Goal: Communication & Community: Answer question/provide support

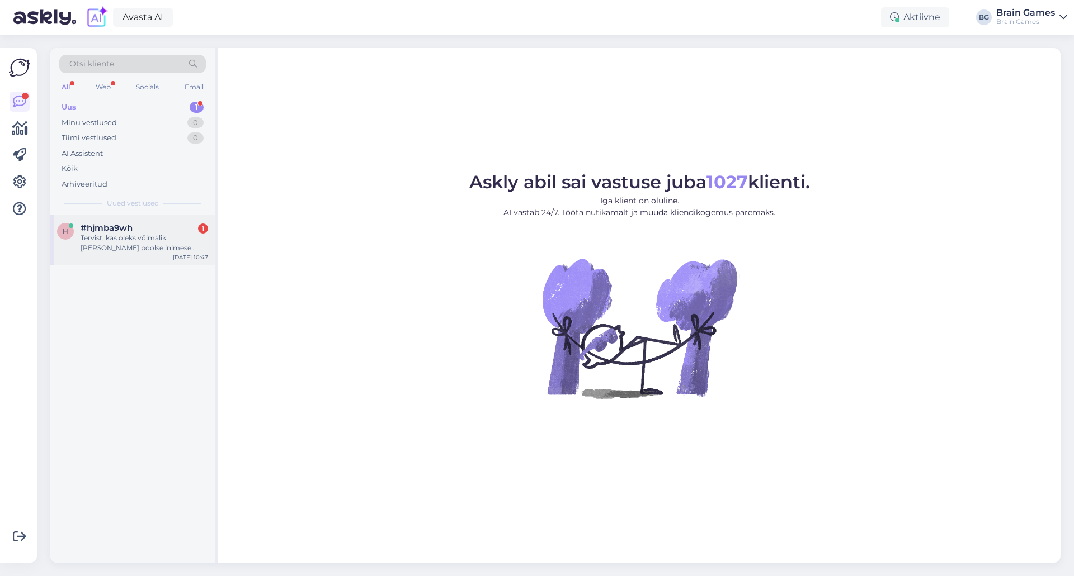
click at [141, 246] on div "Tervist, kas oleks võimalik saada Teie poolse inimese kontakt e-mail, kes vastu…" at bounding box center [144, 243] width 127 height 20
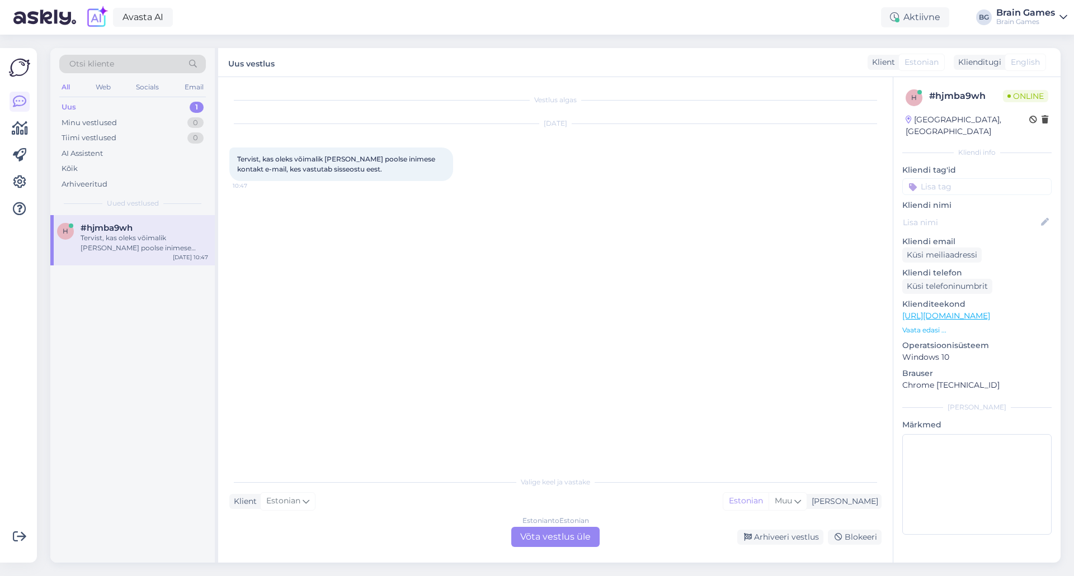
click at [498, 378] on div "Vestlus algas Oct 9 2025 Tervist, kas oleks võimalik saada Teie poolse inimese …" at bounding box center [560, 274] width 662 height 372
click at [574, 537] on div "Estonian to Estonian Võta vestlus üle" at bounding box center [555, 537] width 88 height 20
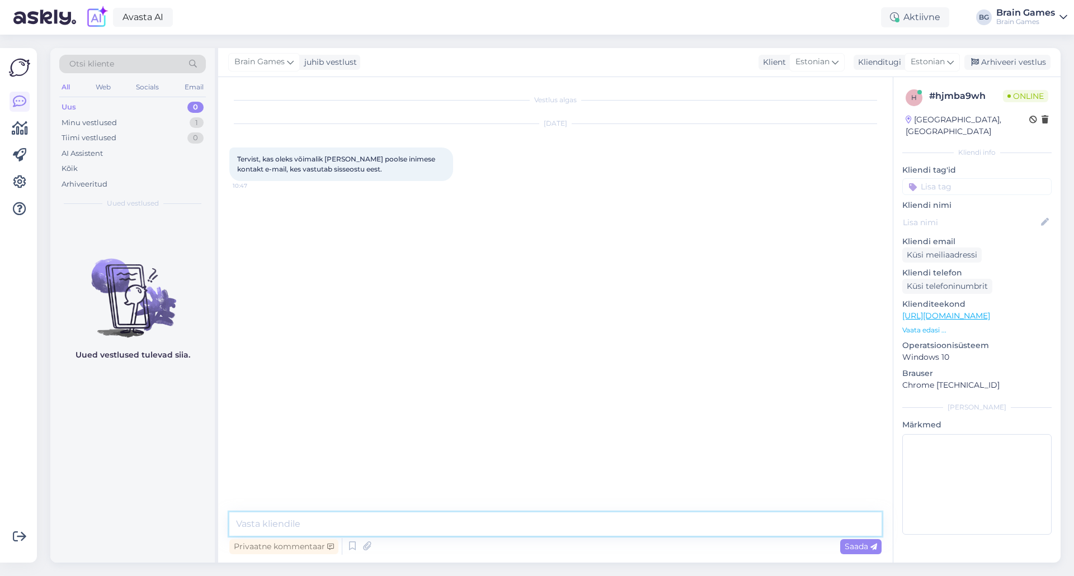
click at [564, 520] on textarea at bounding box center [555, 524] width 652 height 23
type textarea "Tere!"
click at [447, 528] on textarea "Eeldan, et peate silmas meie" at bounding box center [555, 524] width 652 height 23
type textarea "Eeldan, et peate silmas meie tegevjuhti."
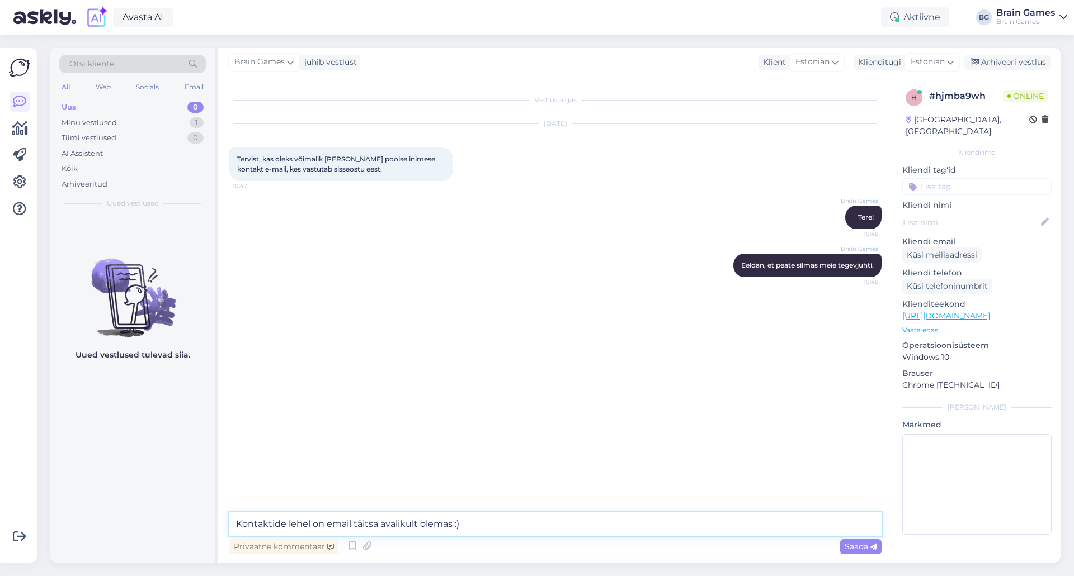
click at [519, 530] on textarea "Kontaktide lehel on email täitsa avalikult olemas :)" at bounding box center [555, 524] width 652 height 23
paste textarea "Virko Jõelaid virko@brain-games.com"
click at [592, 509] on textarea "Kontaktide lehel on email täitsa avalikult olemas :) Virko Jõelaid virko@brain-…" at bounding box center [555, 517] width 652 height 37
type textarea "Kontaktide lehel on email täitsa avalikult olemas :) Virko Jõelaid virko@brain-…"
click at [668, 522] on textarea "Kontaktide lehel on email täitsa avalikult olemas :) Virko Jõelaid virko@brain-…" at bounding box center [555, 524] width 652 height 23
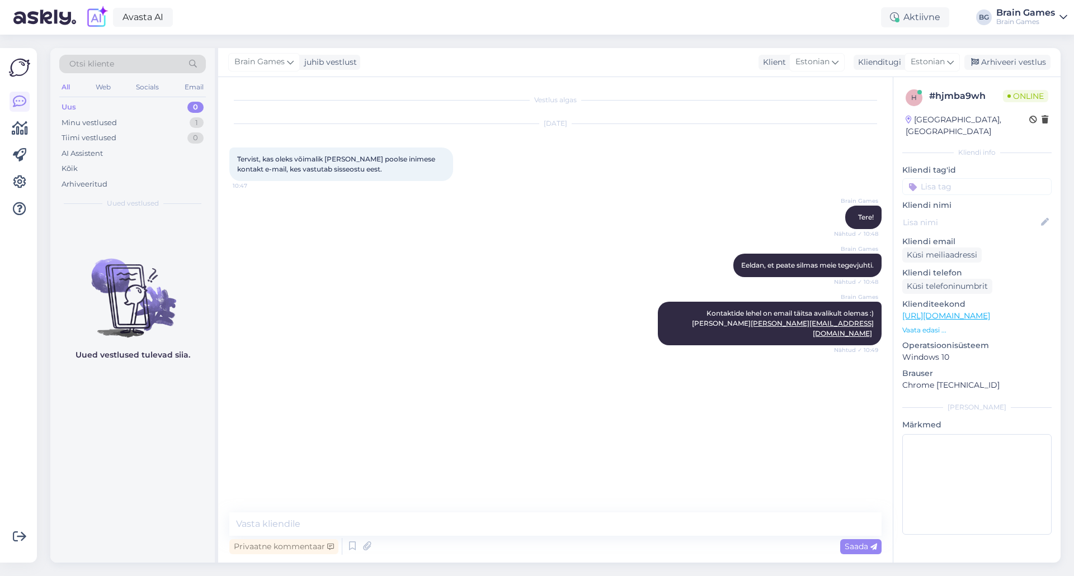
click at [540, 458] on div "Vestlus algas Oct 9 2025 Tervist, kas oleks võimalik saada Teie poolse inimese …" at bounding box center [560, 295] width 662 height 414
click at [536, 436] on div "Vestlus algas Oct 9 2025 Tervist, kas oleks võimalik saada Teie poolse inimese …" at bounding box center [560, 295] width 662 height 414
click at [476, 514] on textarea at bounding box center [555, 524] width 652 height 23
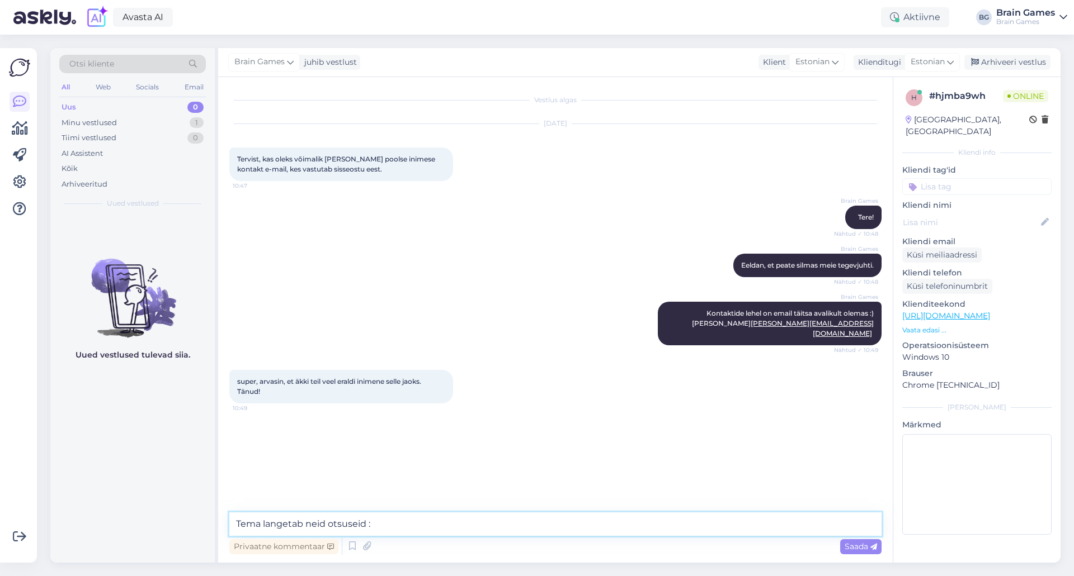
type textarea "Tema langetab neid otsuseid :)"
type textarea "Kui on lihtsalt soove, siis neid panen kirja mina."
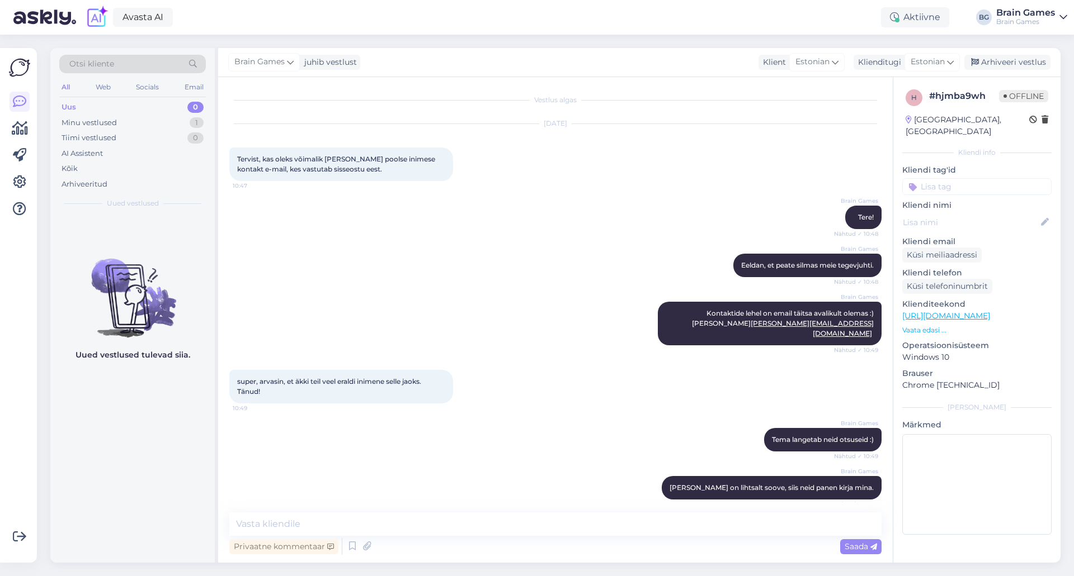
click at [498, 482] on div "Brain Games Kui on lihtsalt soove, siis neid panen kirja mina. Nähtud ✓ 10:50" at bounding box center [555, 488] width 652 height 48
click at [1022, 62] on div "Arhiveeri vestlus" at bounding box center [1007, 62] width 86 height 15
